Goal: Navigation & Orientation: Find specific page/section

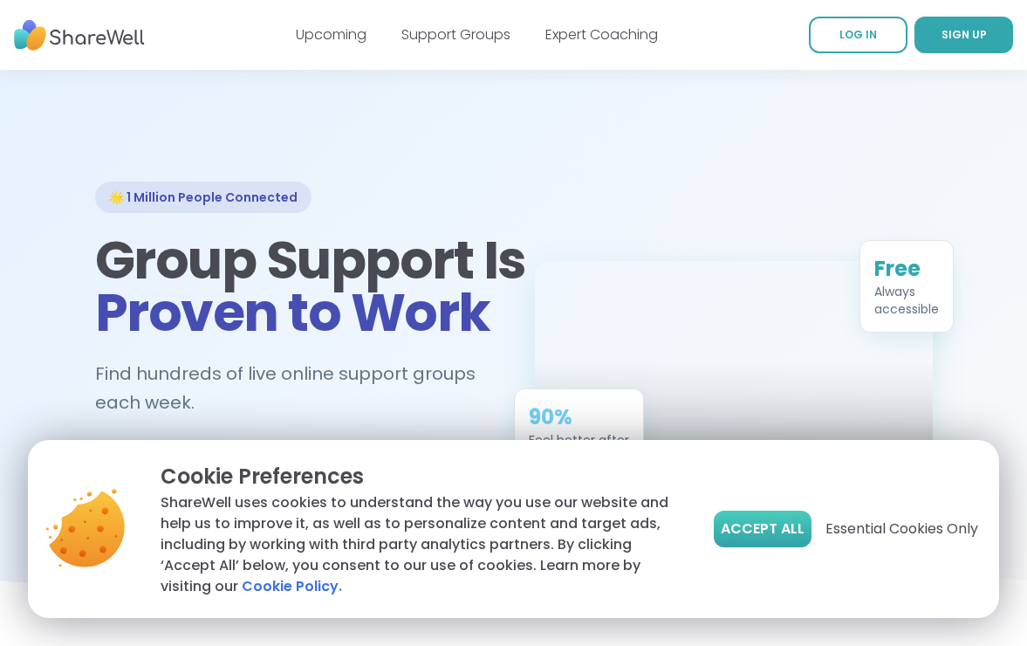
click at [780, 520] on span "Accept All" at bounding box center [763, 528] width 84 height 21
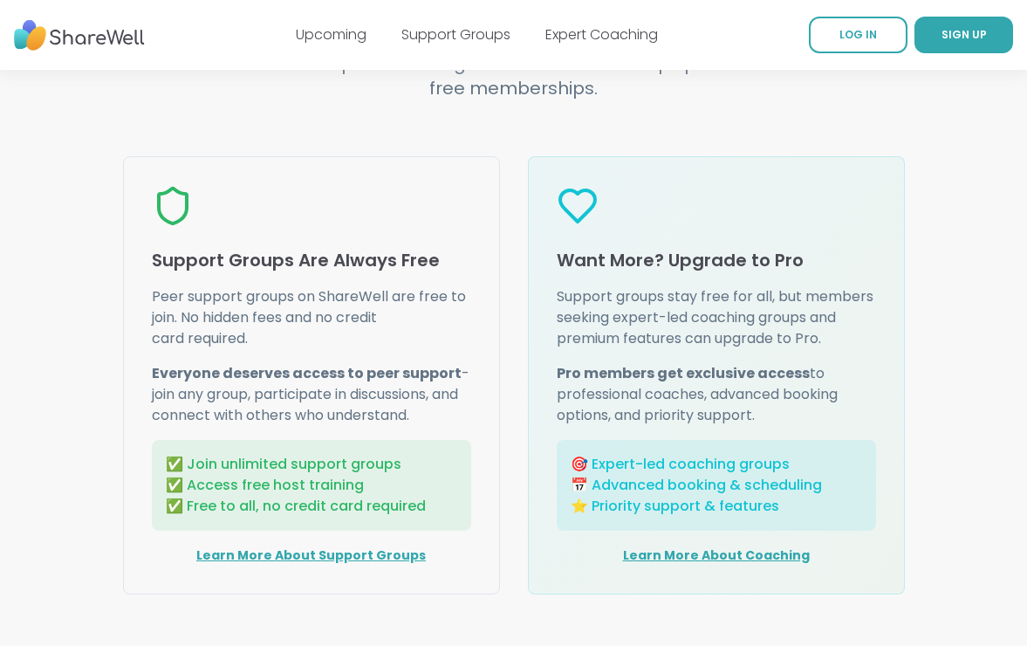
scroll to position [2236, 0]
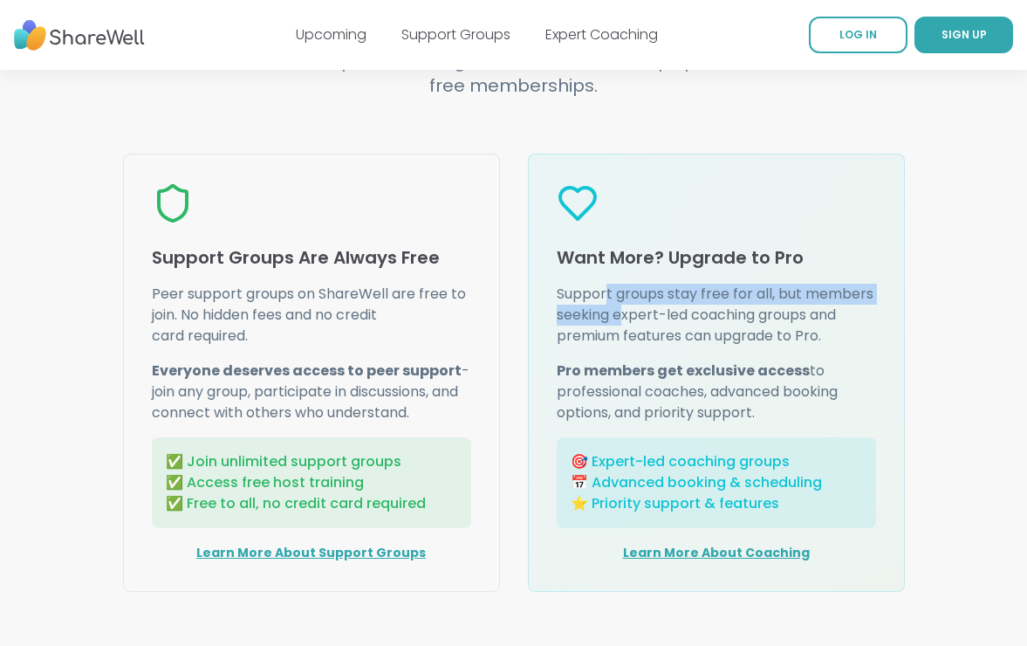
drag, startPoint x: 623, startPoint y: 318, endPoint x: 605, endPoint y: 282, distance: 40.2
click at [605, 284] on p "Support groups stay free for all, but members seeking expert-led coaching group…" at bounding box center [716, 315] width 319 height 63
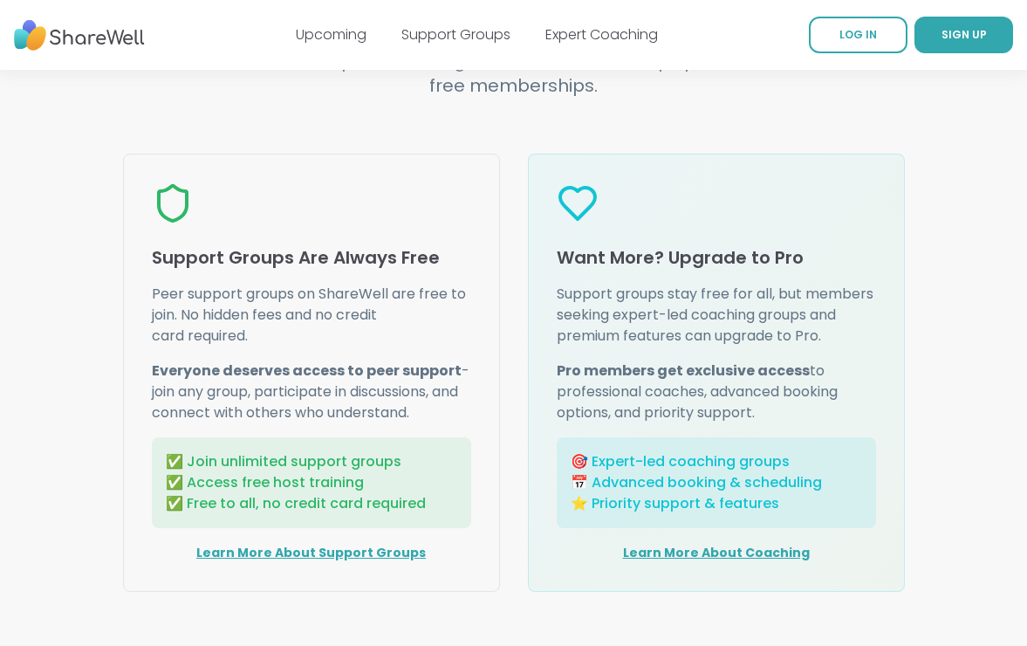
click at [605, 282] on div "Want More? Upgrade to Pro Support groups stay free for all, but members seeking…" at bounding box center [716, 373] width 377 height 438
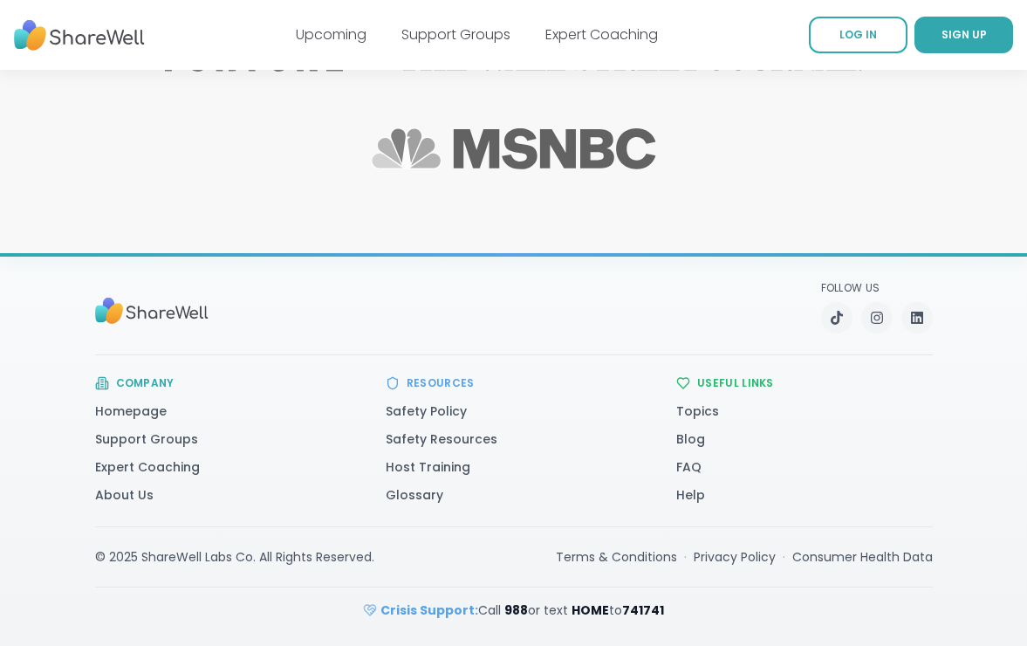
scroll to position [2377, 0]
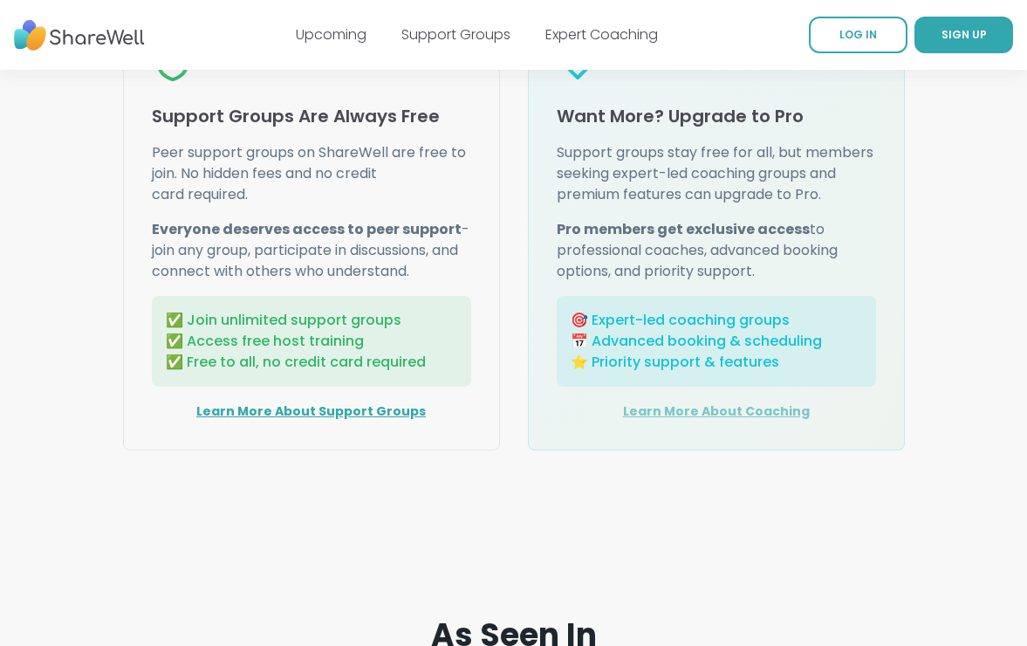
click at [709, 418] on link "Learn More About Coaching" at bounding box center [716, 410] width 187 height 17
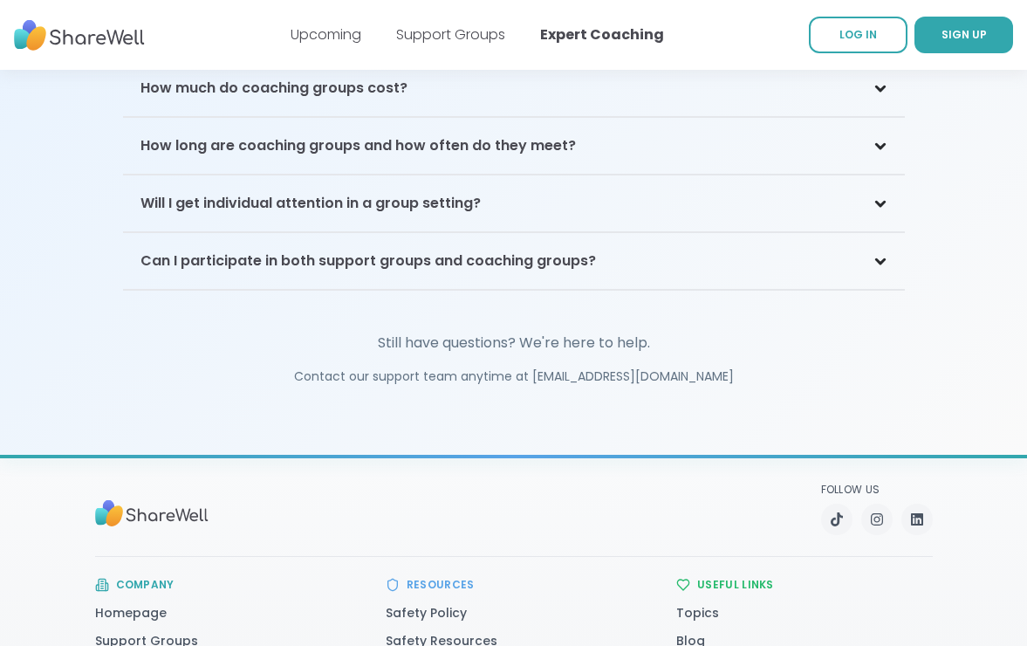
scroll to position [4242, 0]
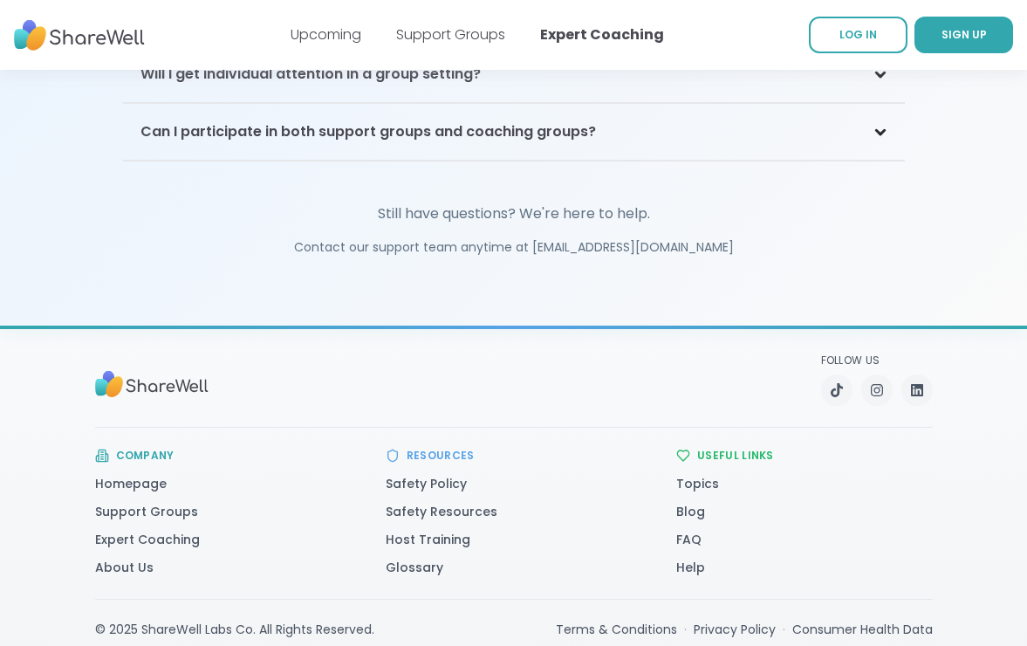
click at [326, 599] on div "© 2025 ShareWell Labs Co. All Rights Reserved. Terms & Conditions · Privacy Pol…" at bounding box center [514, 645] width 838 height 92
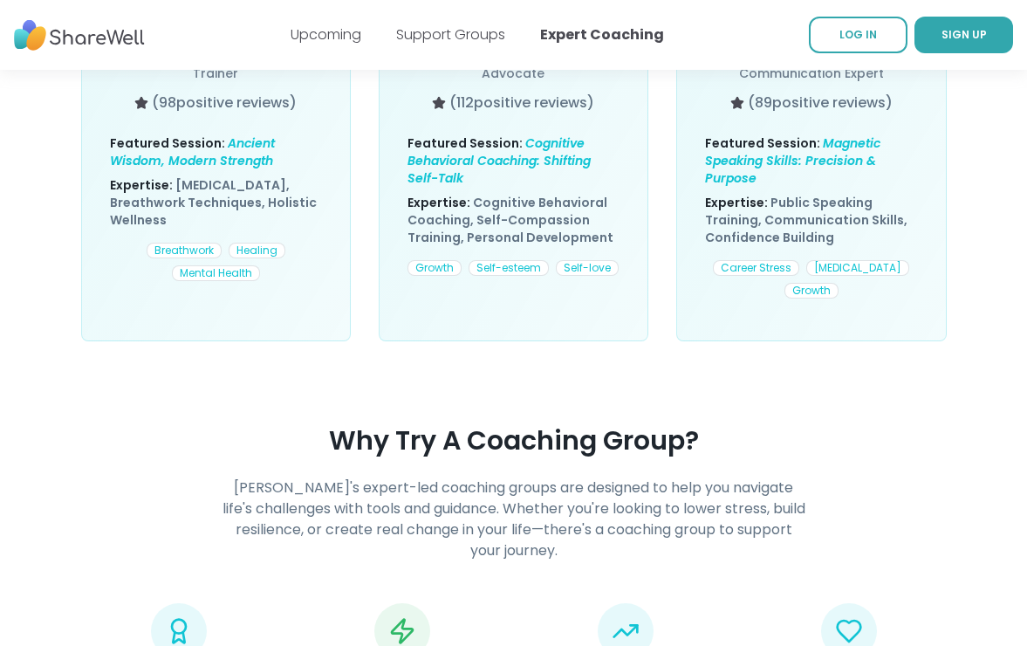
scroll to position [1299, 0]
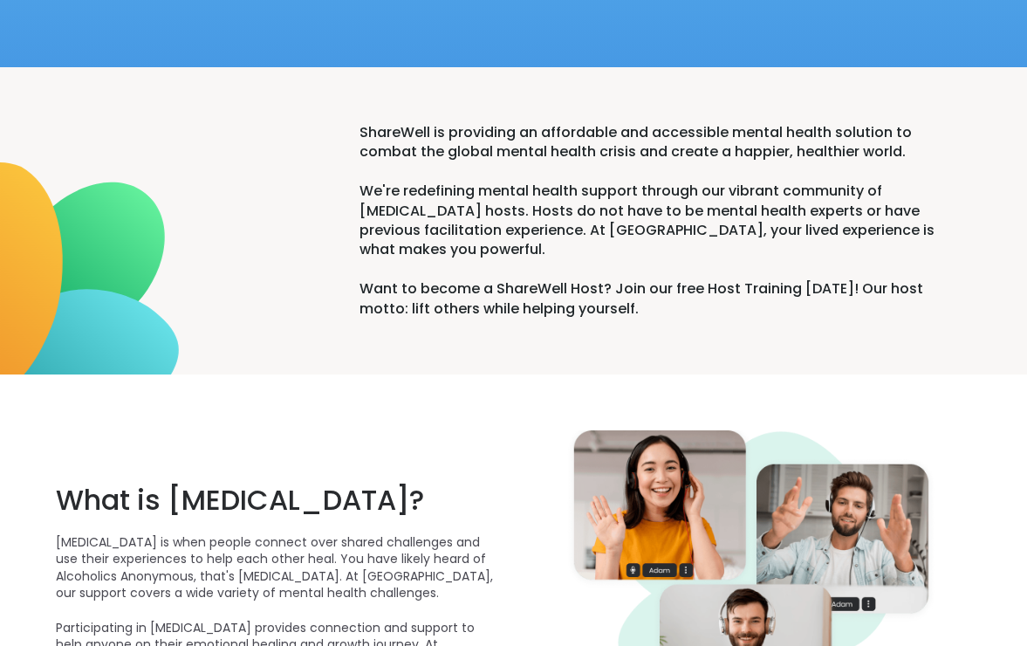
scroll to position [680, 0]
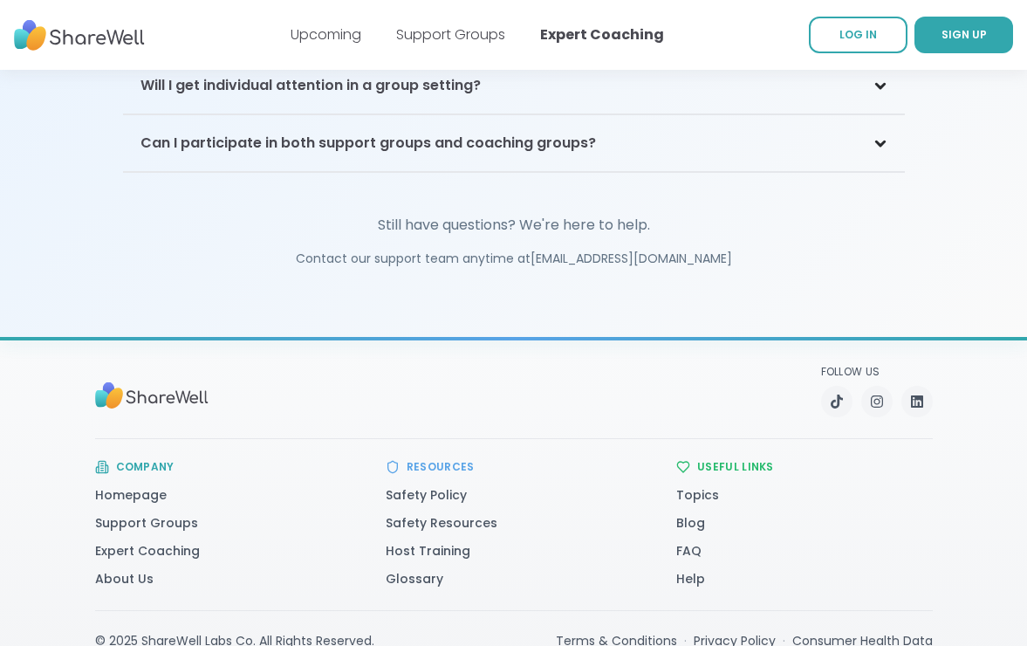
scroll to position [4251, 0]
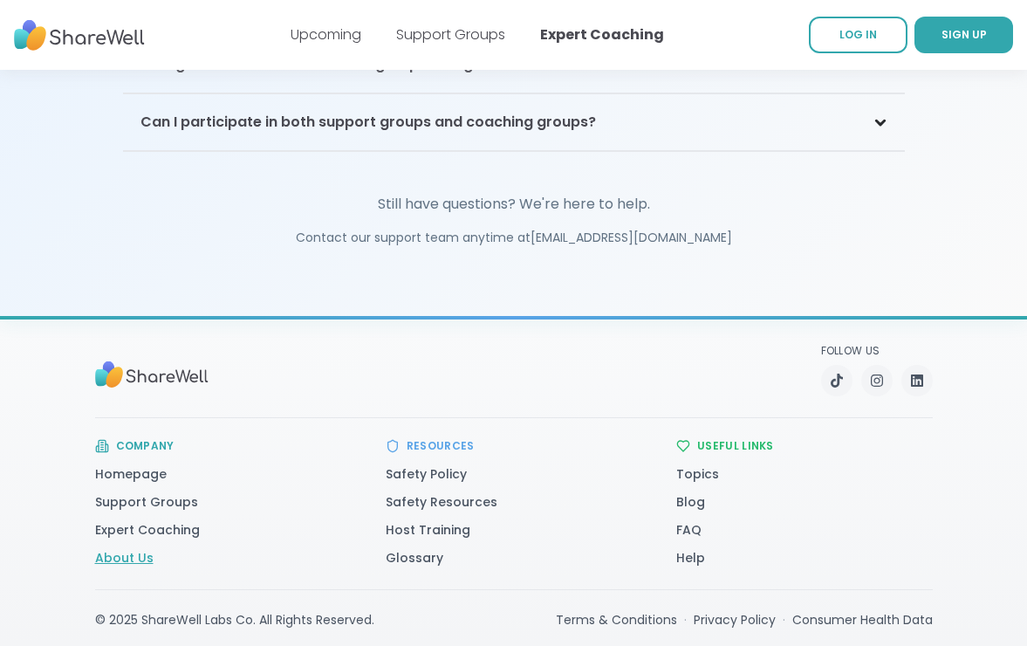
click at [130, 549] on link "About Us" at bounding box center [124, 557] width 58 height 17
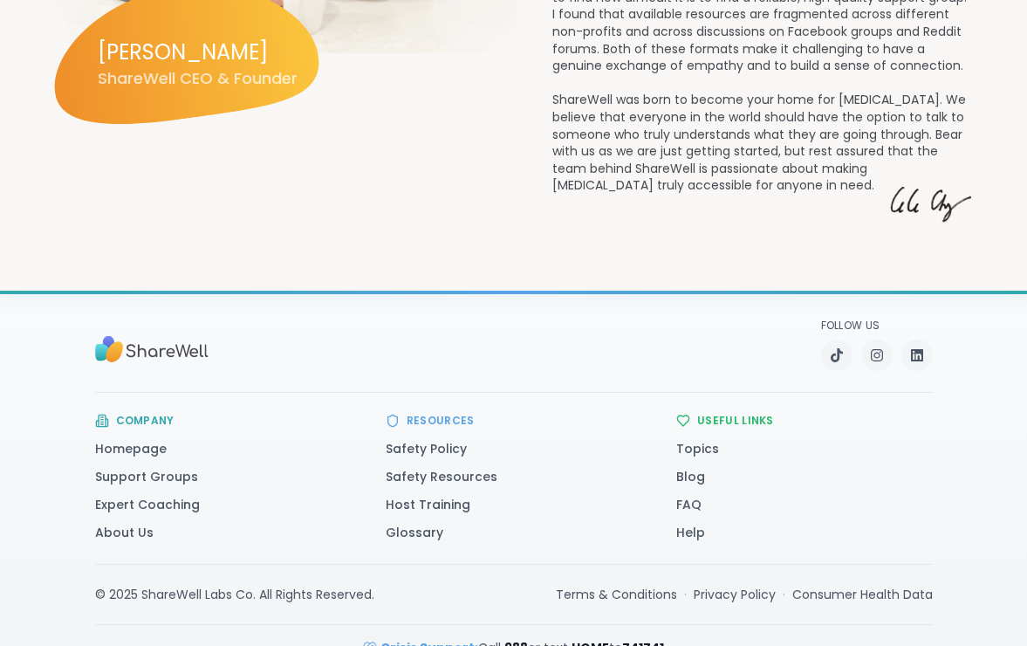
scroll to position [2177, 0]
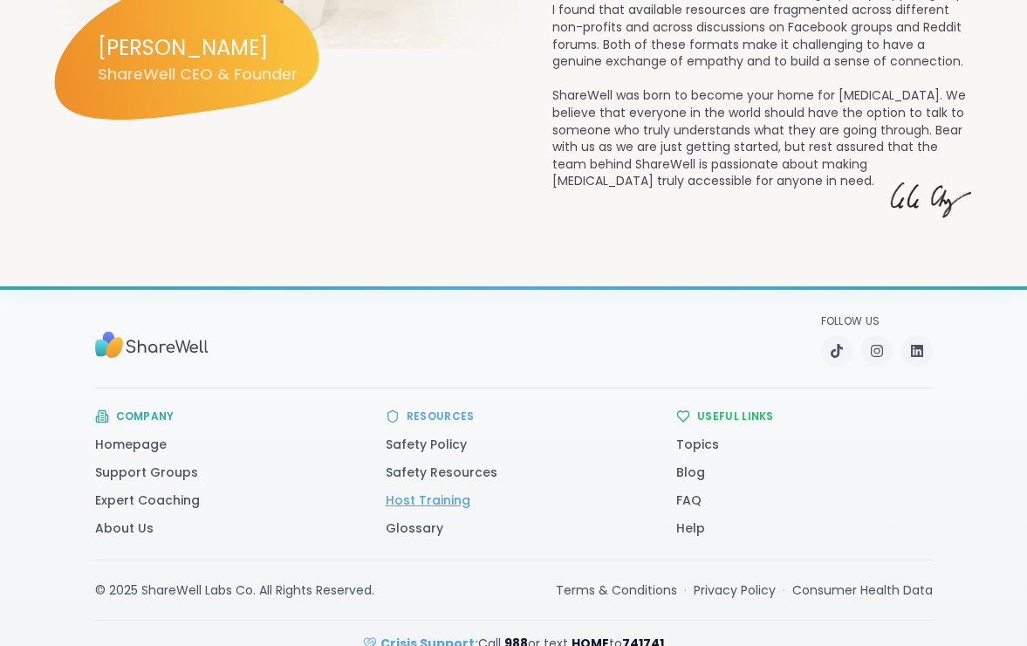
click at [449, 491] on link "Host Training" at bounding box center [428, 499] width 85 height 17
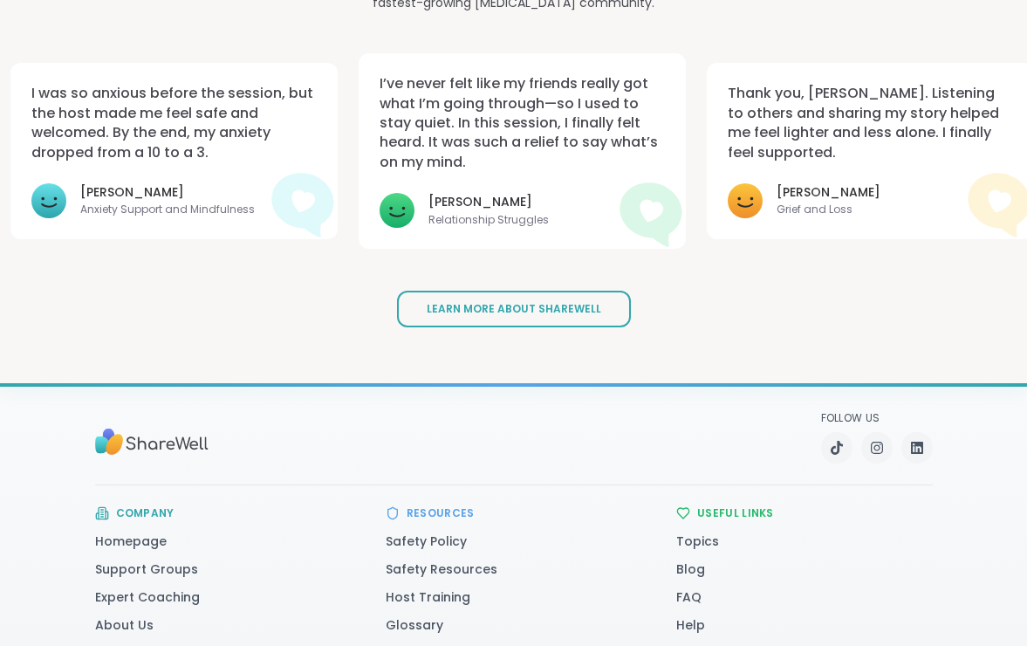
scroll to position [3156, 0]
